Goal: Register for event/course

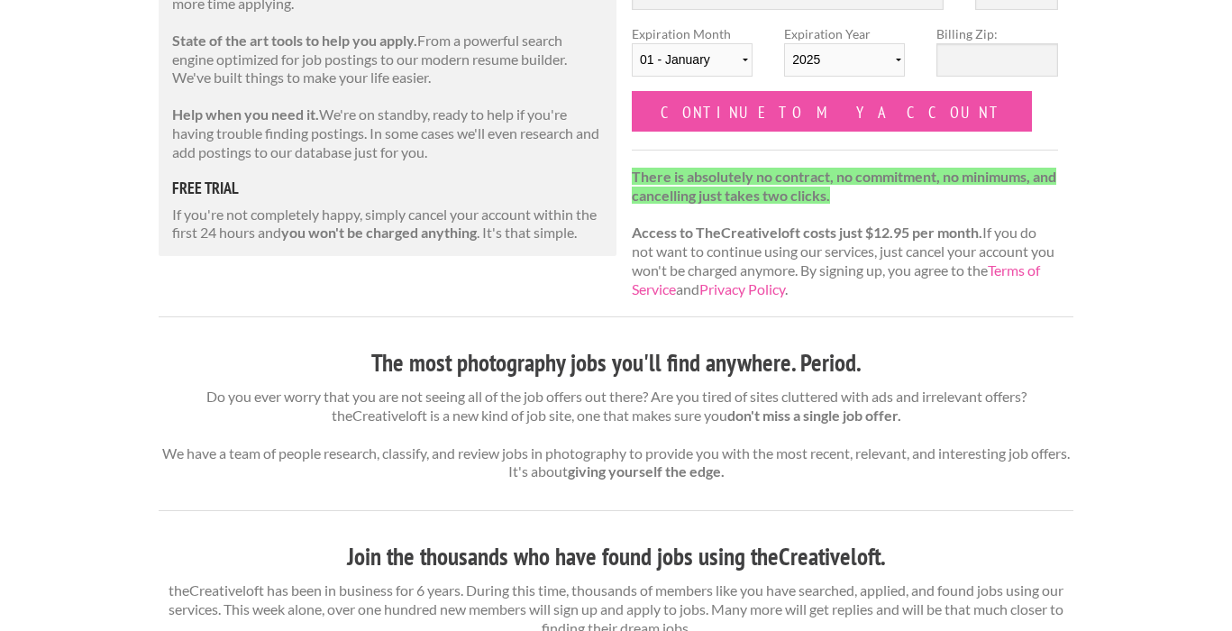
scroll to position [625, 0]
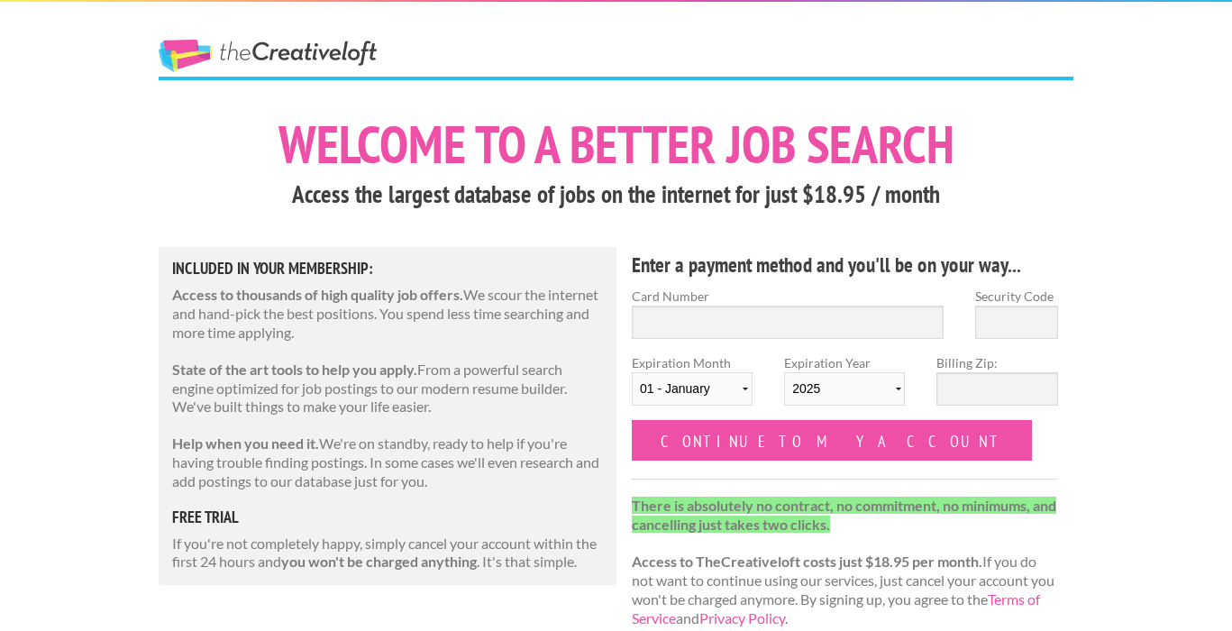
scroll to position [-67, 0]
click at [279, 61] on link "The Creative Loft" at bounding box center [268, 56] width 218 height 32
